Goal: Contribute content

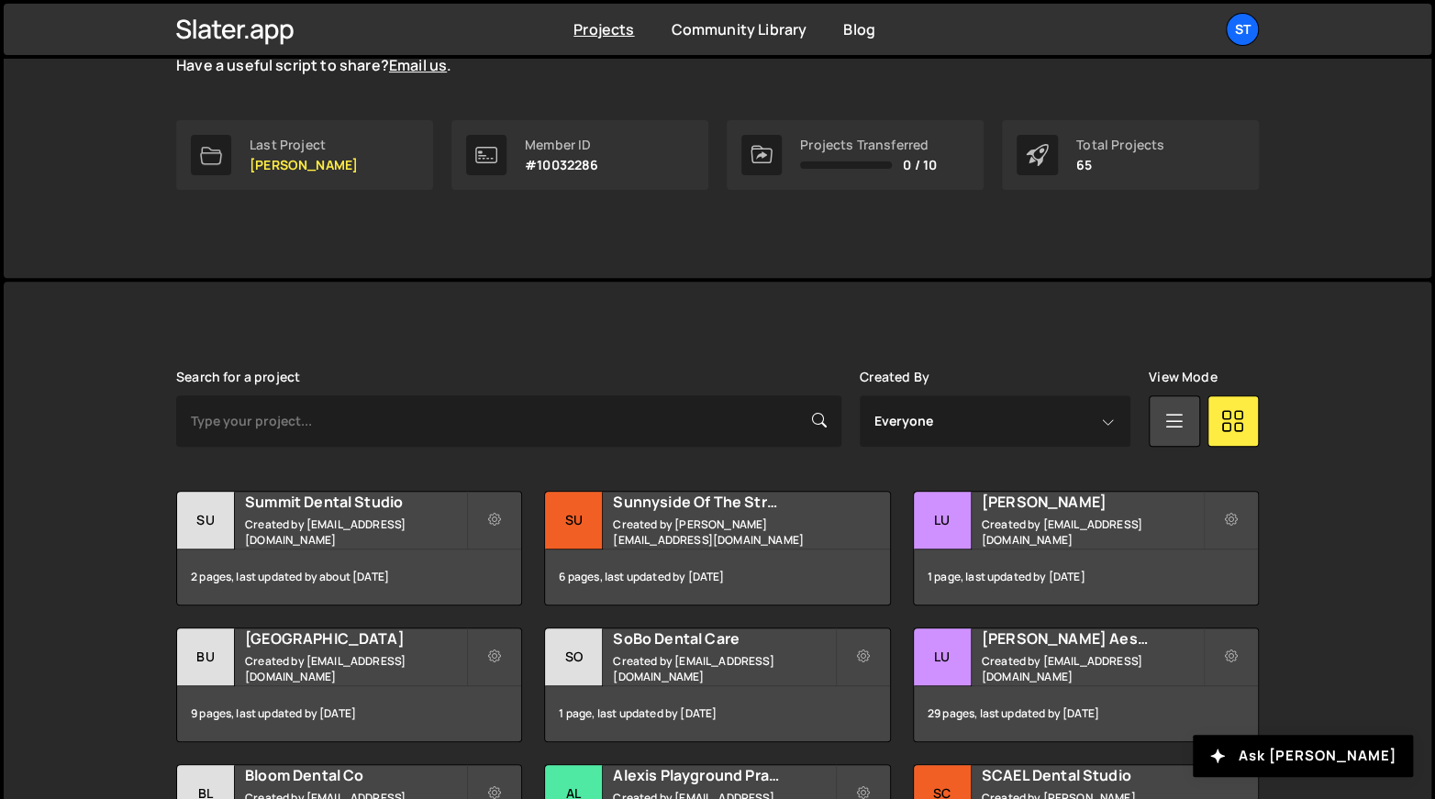
scroll to position [339, 0]
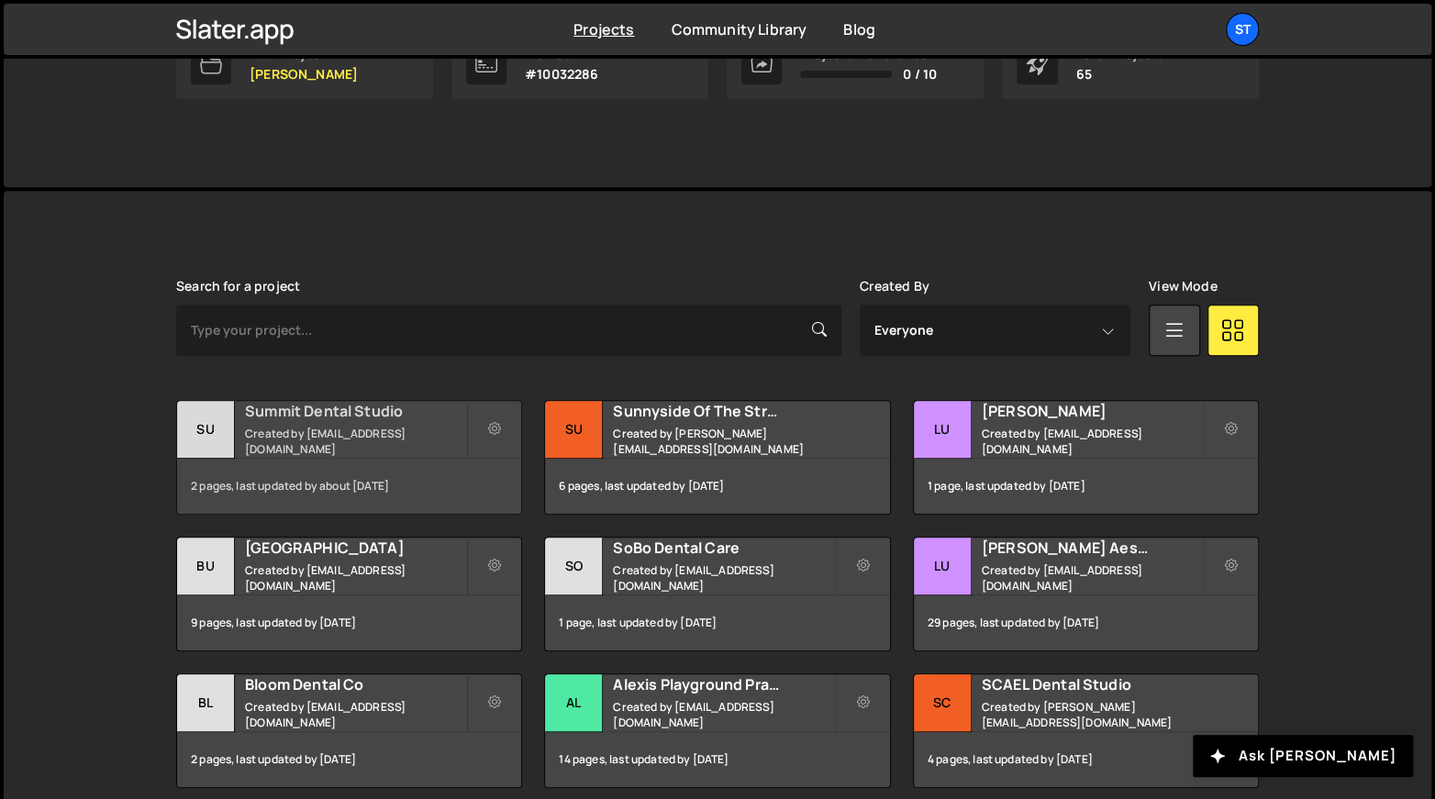
click at [379, 444] on small "Created by alexis@s8e8.com" at bounding box center [355, 441] width 221 height 31
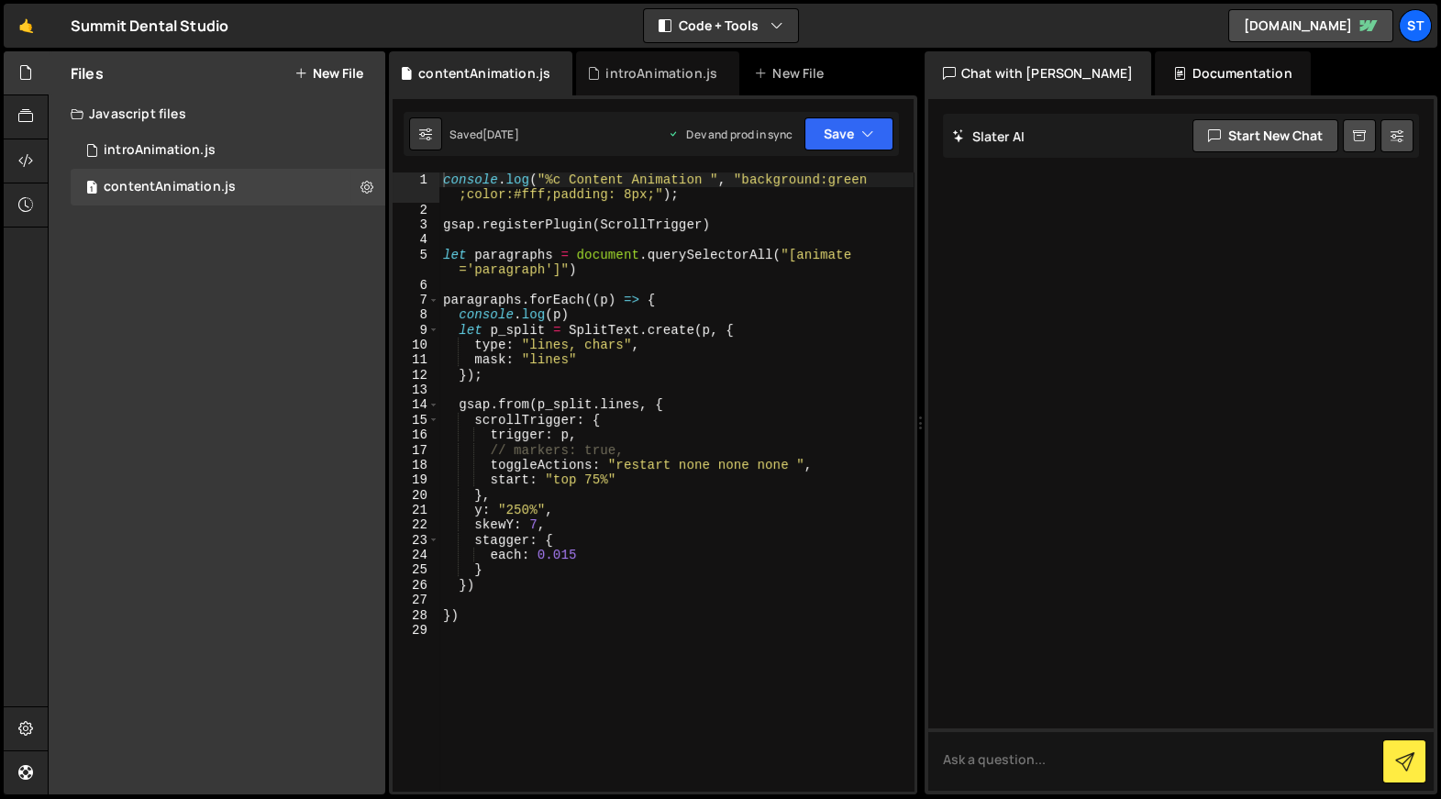
type textarea "});"
click at [693, 373] on div "console . log ( "%c Content Animation " , "background:green ;color:#fff;padding…" at bounding box center [676, 504] width 474 height 664
click at [839, 149] on button "Save" at bounding box center [849, 133] width 89 height 33
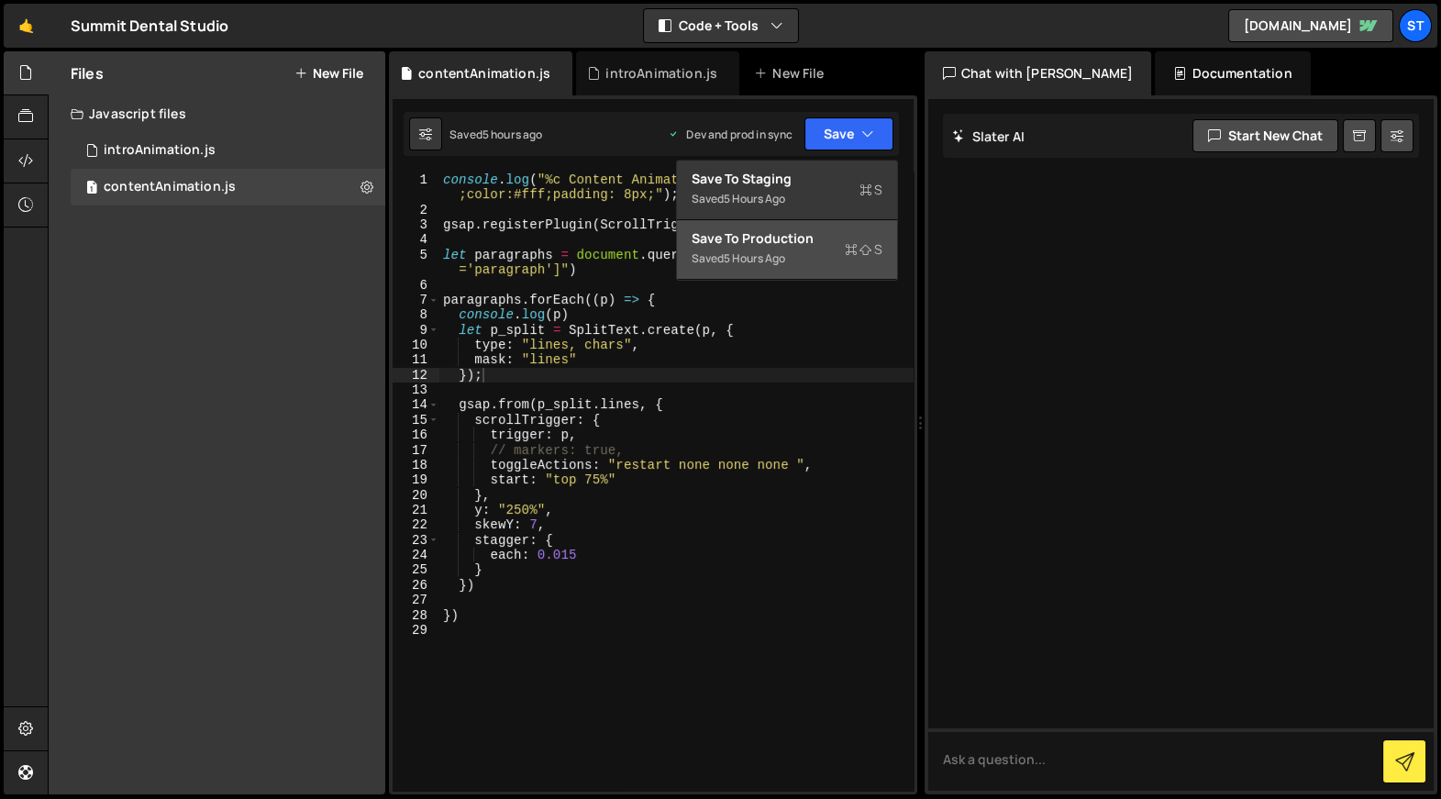
click at [774, 230] on div "Save to Production S" at bounding box center [787, 238] width 191 height 18
